Goal: Task Accomplishment & Management: Use online tool/utility

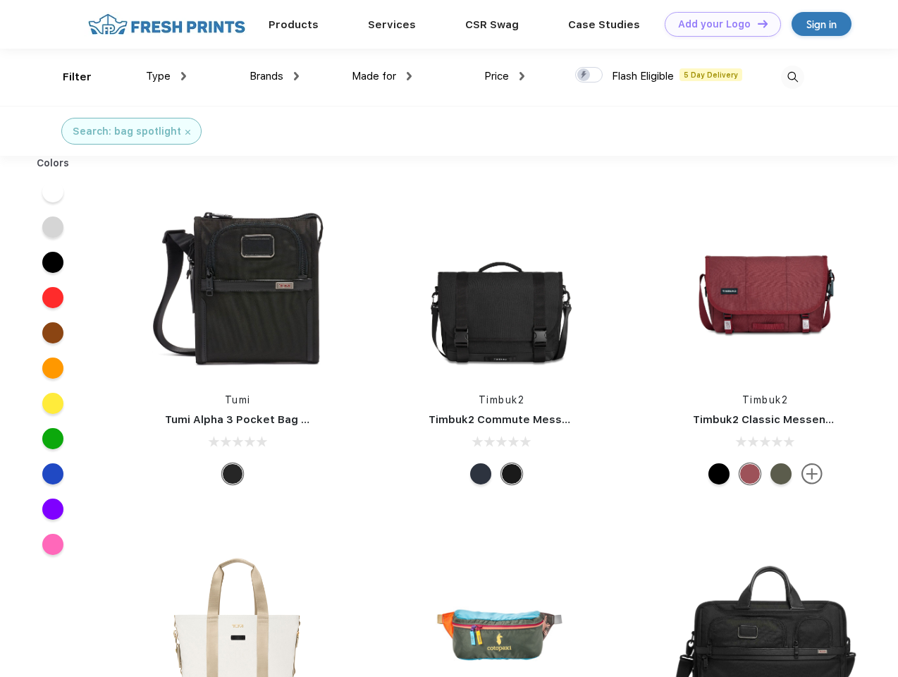
click at [718, 24] on link "Add your Logo Design Tool" at bounding box center [723, 24] width 116 height 25
click at [0, 0] on div "Design Tool" at bounding box center [0, 0] width 0 height 0
click at [757, 23] on link "Add your Logo Design Tool" at bounding box center [723, 24] width 116 height 25
click at [68, 77] on div "Filter" at bounding box center [77, 77] width 29 height 16
click at [166, 76] on span "Type" at bounding box center [158, 76] width 25 height 13
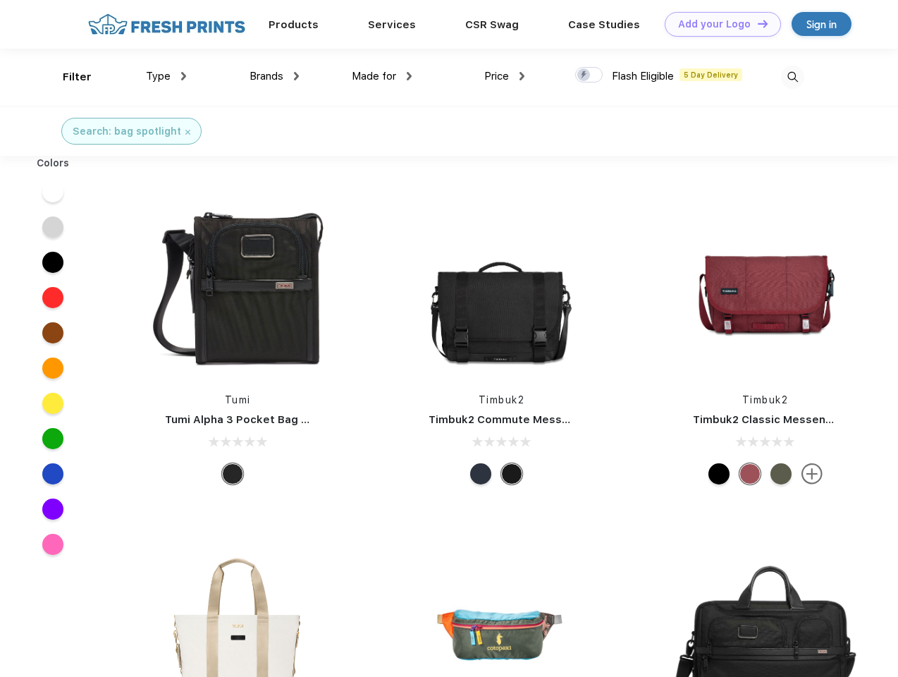
click at [274, 76] on span "Brands" at bounding box center [267, 76] width 34 height 13
click at [382, 76] on span "Made for" at bounding box center [374, 76] width 44 height 13
click at [505, 76] on span "Price" at bounding box center [497, 76] width 25 height 13
click at [590, 75] on div at bounding box center [589, 75] width 28 height 16
click at [585, 75] on input "checkbox" at bounding box center [579, 70] width 9 height 9
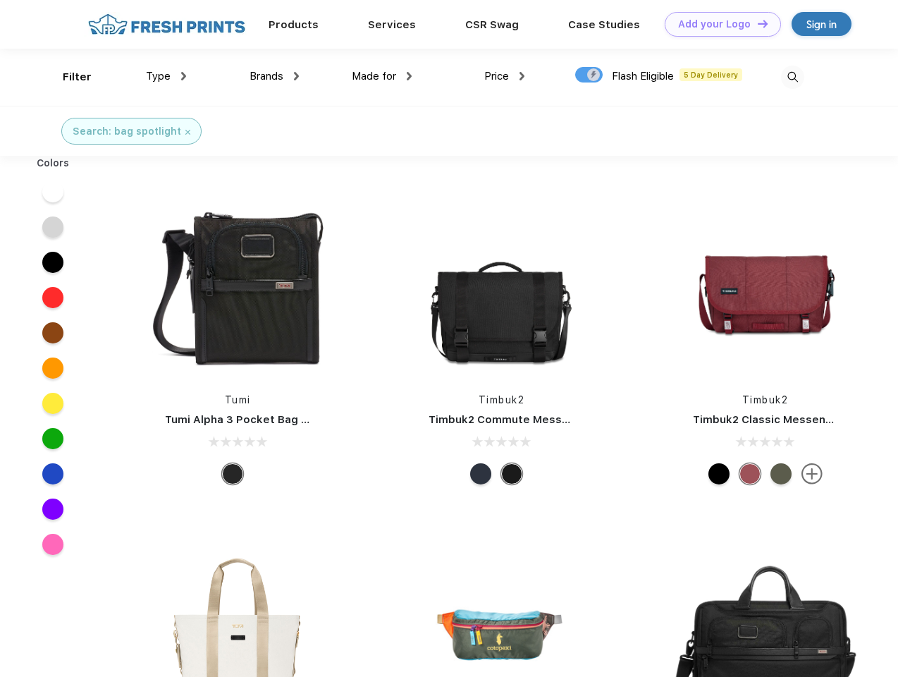
click at [793, 77] on img at bounding box center [792, 77] width 23 height 23
